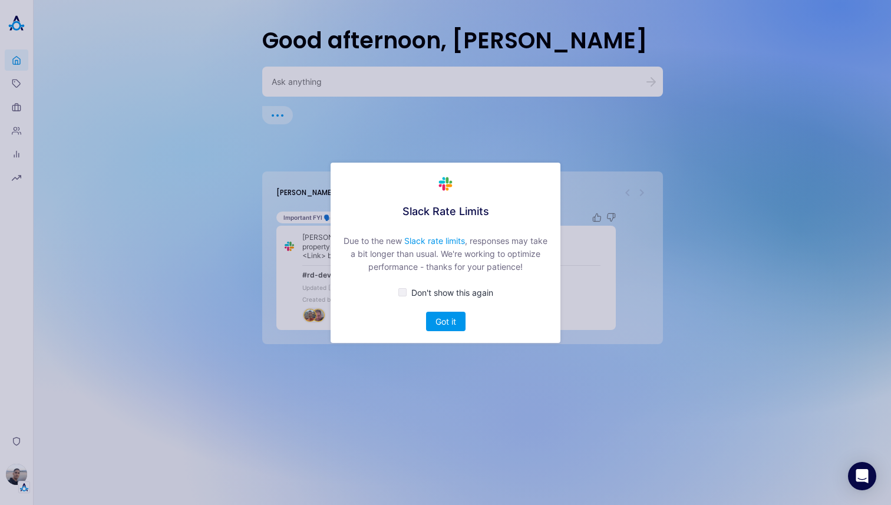
drag, startPoint x: 459, startPoint y: 317, endPoint x: 470, endPoint y: 245, distance: 72.8
click at [470, 245] on div "Slack Rate Limits Due to the new Slack rate limits , responses may take a bit l…" at bounding box center [446, 253] width 230 height 180
click at [454, 317] on button "Got it" at bounding box center [445, 321] width 39 height 19
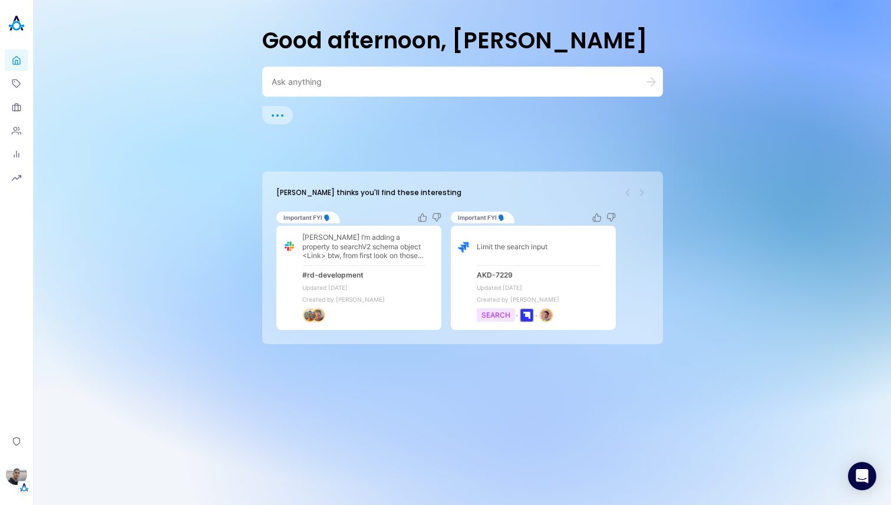
click at [373, 74] on div at bounding box center [462, 82] width 401 height 30
click at [355, 82] on textarea at bounding box center [449, 81] width 354 height 11
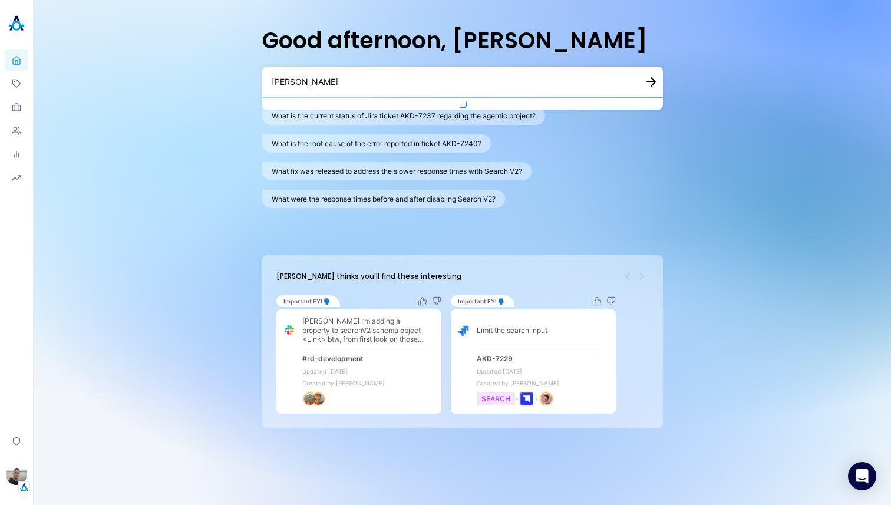
type textarea "[PERSON_NAME]"
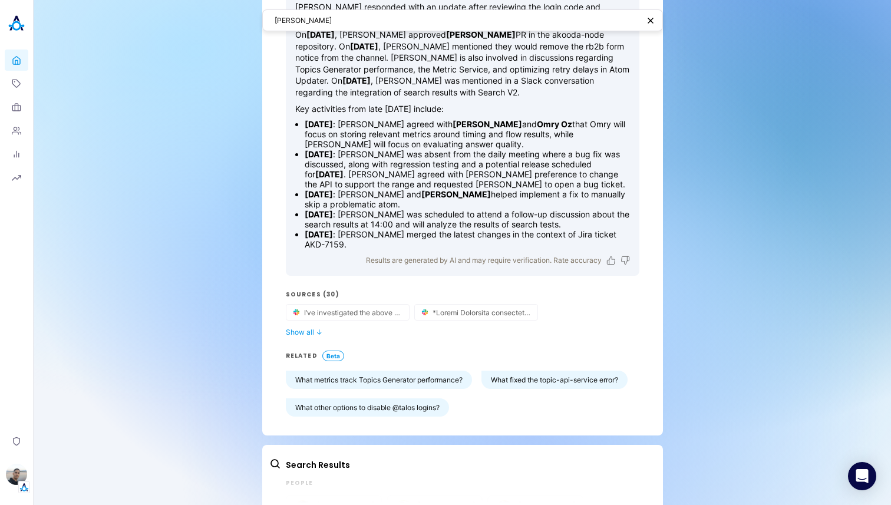
scroll to position [212, 0]
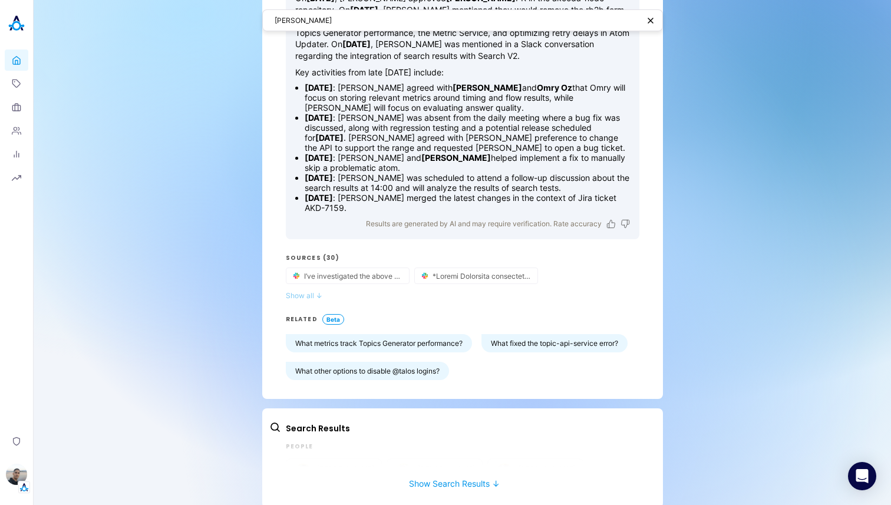
click at [307, 291] on button "Show all ↓" at bounding box center [463, 295] width 354 height 9
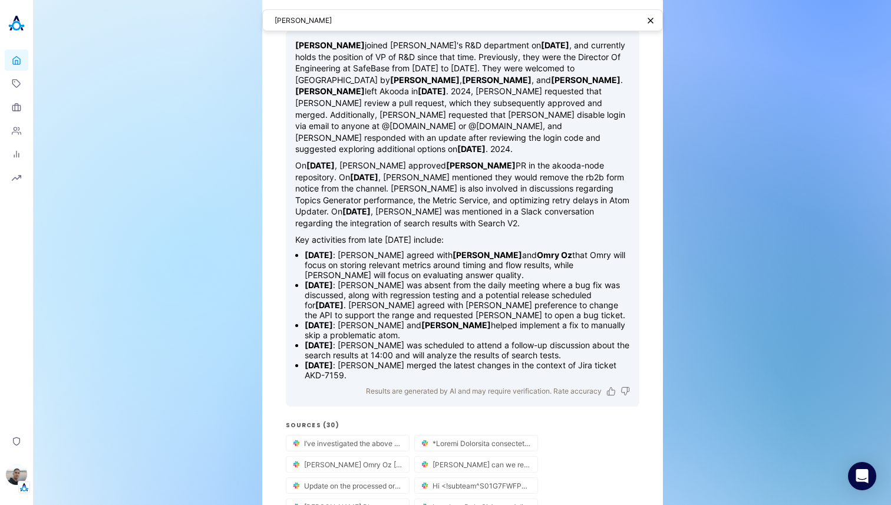
scroll to position [0, 0]
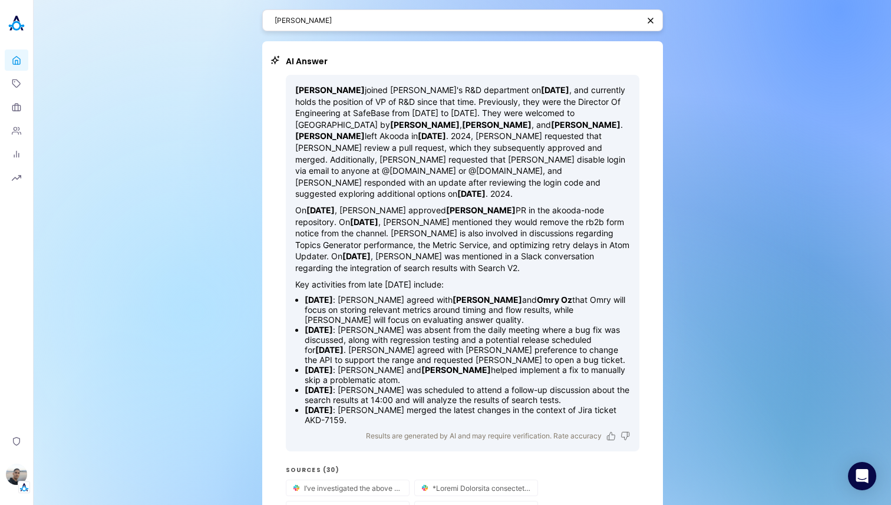
click at [341, 27] on div "[PERSON_NAME]" at bounding box center [462, 20] width 401 height 22
click at [344, 24] on textarea "[PERSON_NAME]" at bounding box center [457, 20] width 364 height 11
click at [404, 19] on textarea "[PERSON_NAME]" at bounding box center [457, 20] width 364 height 11
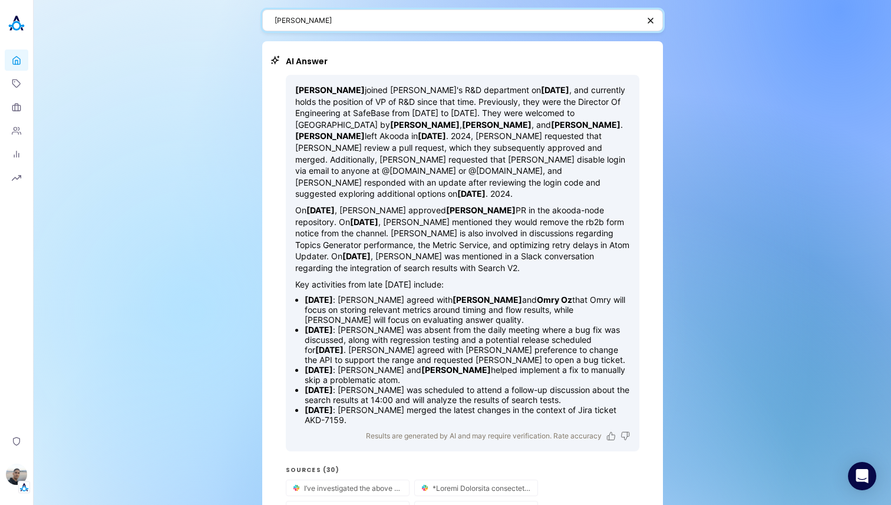
click at [404, 19] on textarea "[PERSON_NAME]" at bounding box center [457, 20] width 364 height 11
type textarea "Sony SFDC"
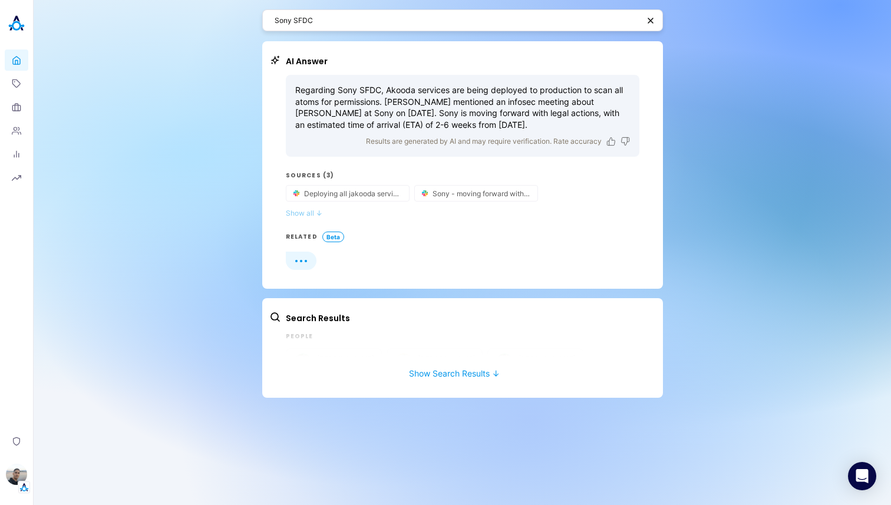
click at [305, 209] on button "Show all ↓" at bounding box center [463, 213] width 354 height 9
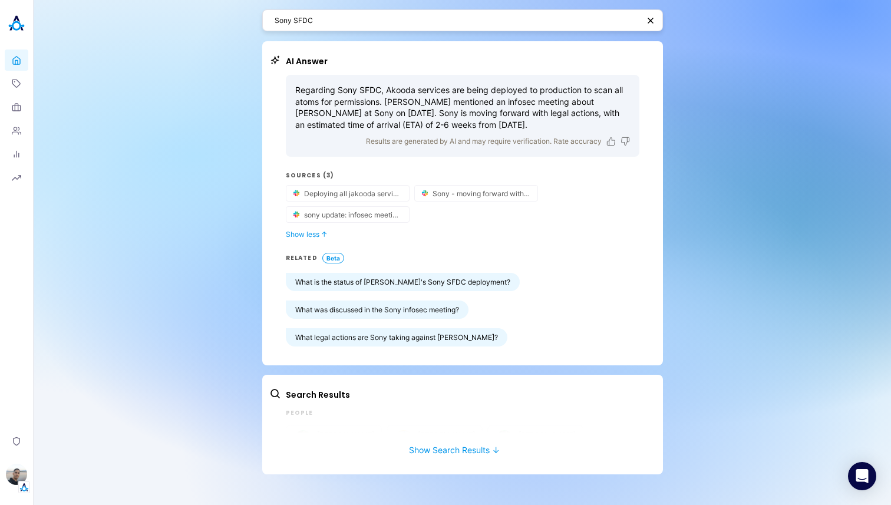
click at [355, 17] on textarea "Sony SFDC" at bounding box center [457, 20] width 364 height 11
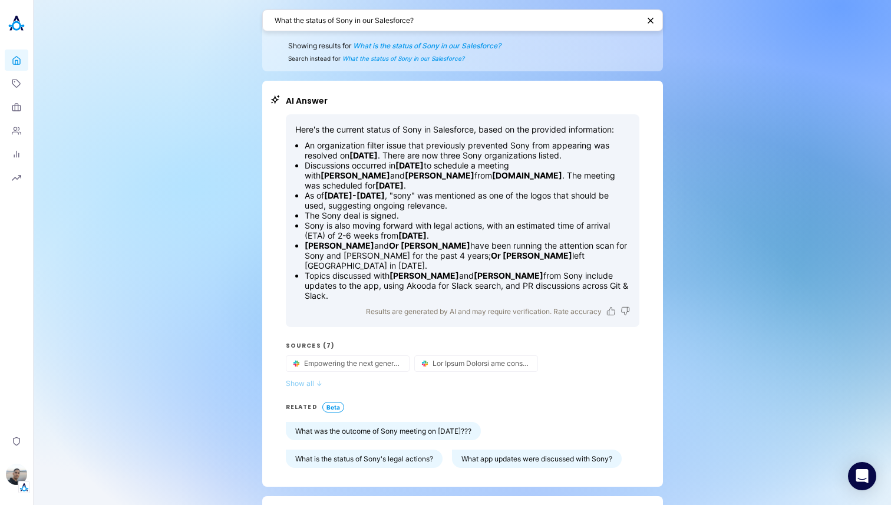
click at [301, 379] on button "Show all ↓" at bounding box center [463, 383] width 354 height 9
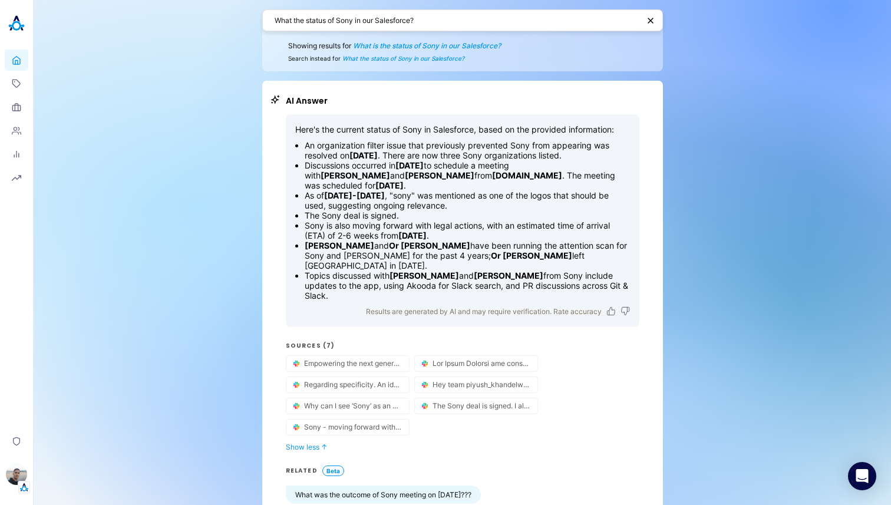
click at [437, 19] on textarea "What the status of Sony in our Salesforce?" at bounding box center [457, 20] width 364 height 11
paste textarea "[URL][DOMAIN_NAME]"
type textarea "[URL][DOMAIN_NAME]"
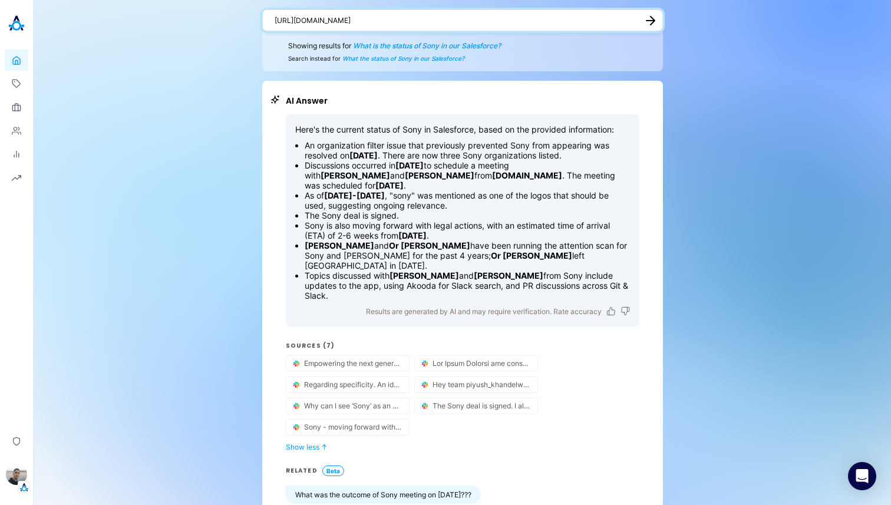
click at [849, 163] on div "[URL][DOMAIN_NAME] Showing results for What is the status of Sony in our Salesf…" at bounding box center [463, 334] width 858 height 669
